Goal: Task Accomplishment & Management: Use online tool/utility

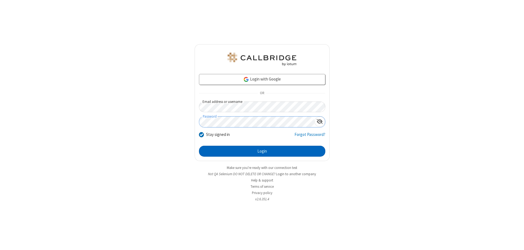
click at [262, 151] on button "Login" at bounding box center [262, 151] width 126 height 11
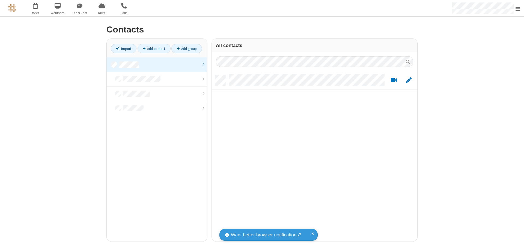
scroll to position [166, 201]
click at [157, 64] on link at bounding box center [157, 64] width 100 height 15
click at [124, 49] on link "Import" at bounding box center [124, 48] width 26 height 9
